Goal: Task Accomplishment & Management: Manage account settings

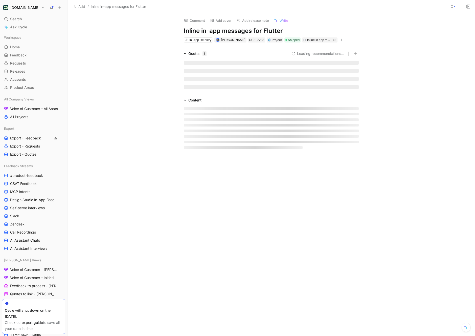
click at [26, 5] on h1 "[DOMAIN_NAME]" at bounding box center [24, 7] width 29 height 5
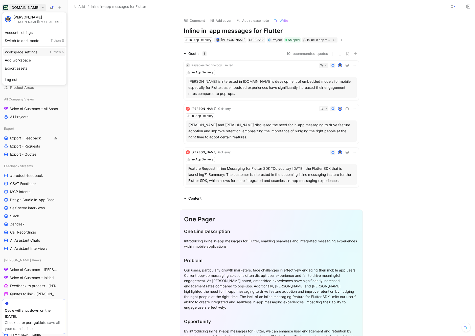
click at [32, 54] on div "Workspace settings G then S" at bounding box center [34, 52] width 62 height 8
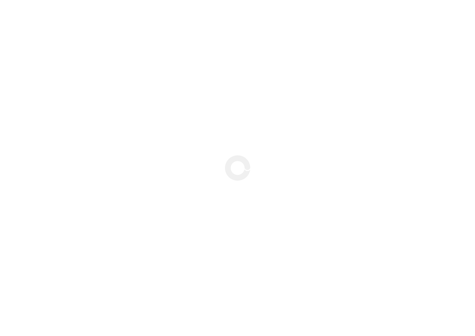
click at [32, 54] on div at bounding box center [237, 168] width 475 height 336
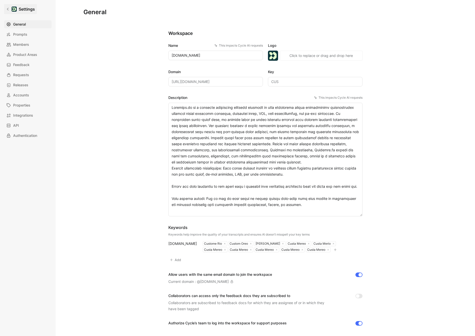
click at [8, 6] on link "Settings" at bounding box center [20, 9] width 33 height 10
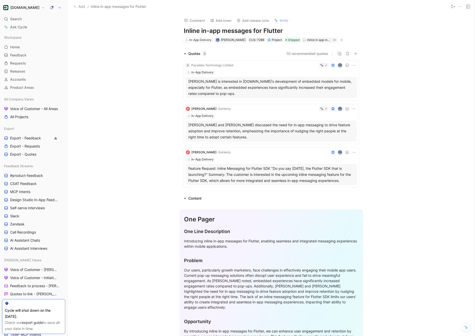
click at [22, 8] on h1 "[DOMAIN_NAME]" at bounding box center [24, 7] width 29 height 5
click at [19, 37] on div "Switch to dark mode T then S" at bounding box center [34, 41] width 62 height 8
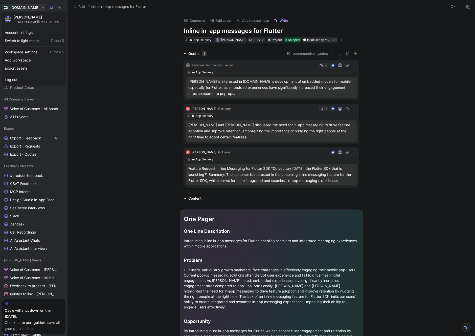
click at [18, 9] on div at bounding box center [237, 168] width 475 height 336
click at [22, 8] on h1 "[DOMAIN_NAME]" at bounding box center [24, 7] width 29 height 5
click at [20, 37] on div "Switch to light mode T then S" at bounding box center [34, 41] width 62 height 8
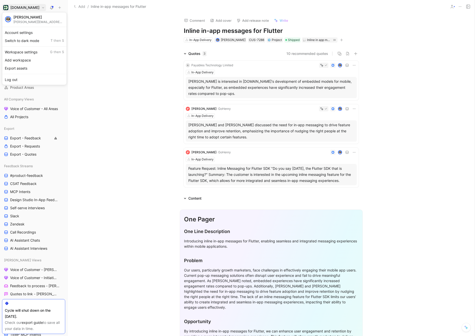
click at [26, 8] on div at bounding box center [237, 168] width 475 height 336
click at [26, 8] on h1 "[DOMAIN_NAME]" at bounding box center [24, 7] width 29 height 5
click at [20, 33] on div "Account settings" at bounding box center [34, 33] width 62 height 8
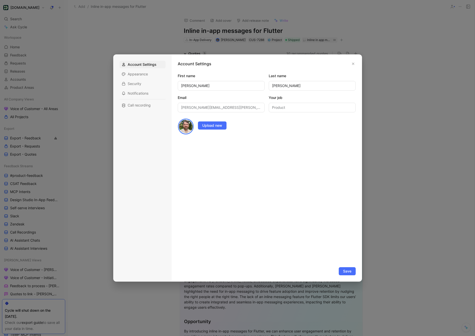
click at [150, 111] on div "Account Settings Appearance Security Notifications Call recording" at bounding box center [142, 168] width 58 height 226
click at [149, 107] on span "Call recording" at bounding box center [139, 105] width 23 height 5
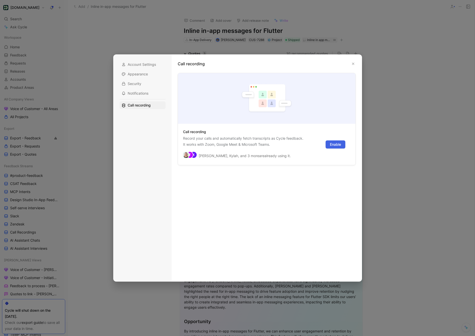
click at [333, 144] on span "Enable" at bounding box center [335, 144] width 11 height 6
click at [333, 145] on span "Enable" at bounding box center [335, 144] width 11 height 6
click at [299, 154] on span "Connect Google Calendar" at bounding box center [302, 155] width 42 height 4
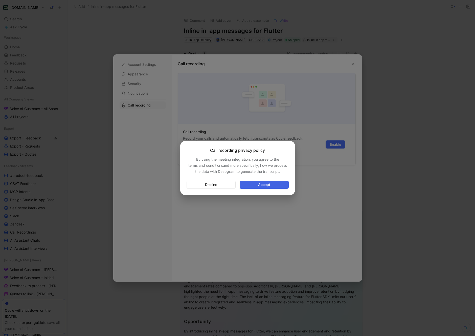
click at [264, 185] on span "Accept" at bounding box center [264, 184] width 40 height 6
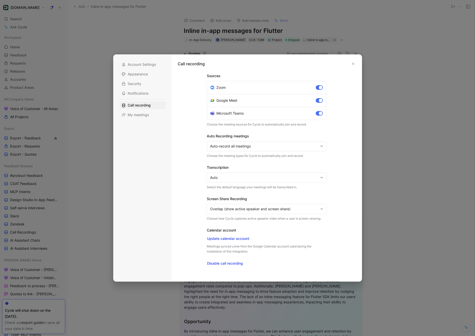
click at [277, 146] on span "Auto-record all meetings" at bounding box center [264, 146] width 108 height 6
click at [149, 115] on span "My meetings" at bounding box center [138, 114] width 21 height 5
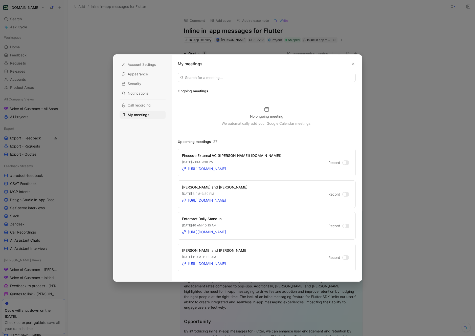
click at [345, 162] on div at bounding box center [345, 163] width 4 height 4
click at [0, 0] on input "Record" at bounding box center [0, 0] width 0 height 0
click at [345, 195] on div at bounding box center [345, 194] width 4 height 4
click at [0, 0] on input "Record" at bounding box center [0, 0] width 0 height 0
click at [156, 45] on div at bounding box center [237, 168] width 475 height 336
